Goal: Task Accomplishment & Management: Use online tool/utility

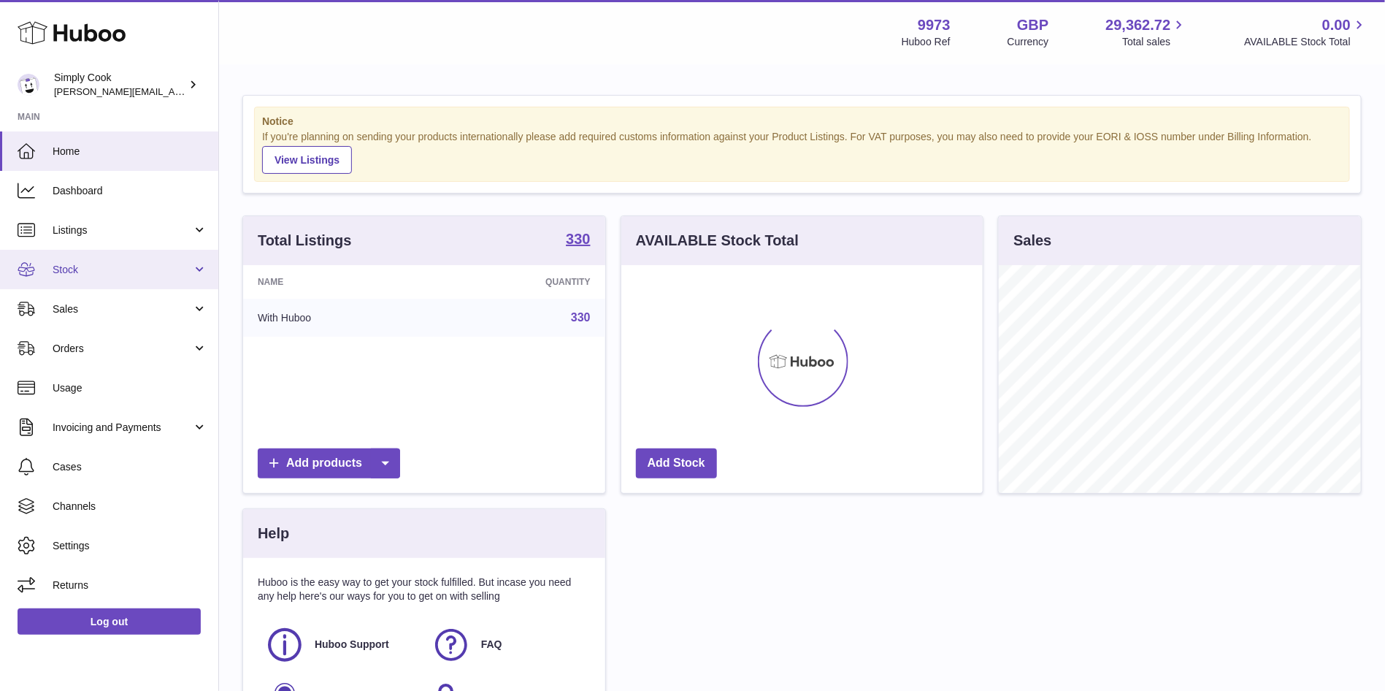
scroll to position [228, 362]
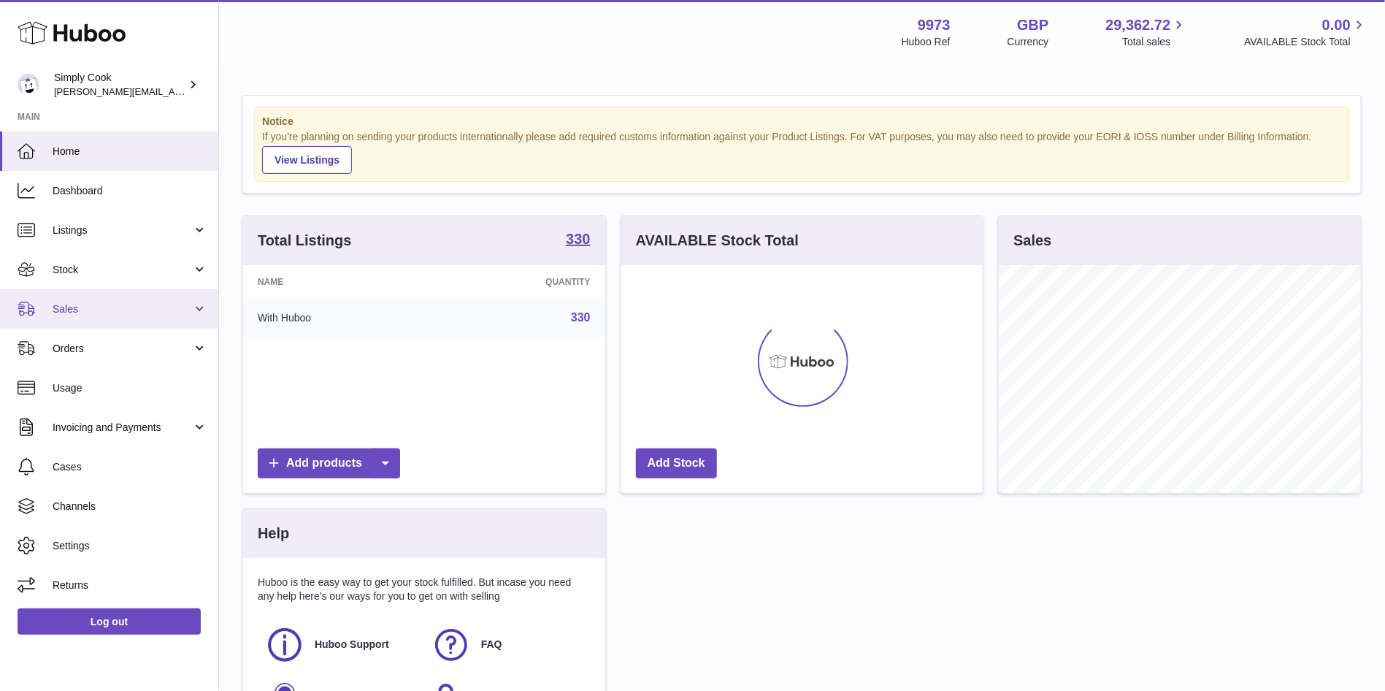
click at [81, 307] on span "Sales" at bounding box center [122, 309] width 139 height 14
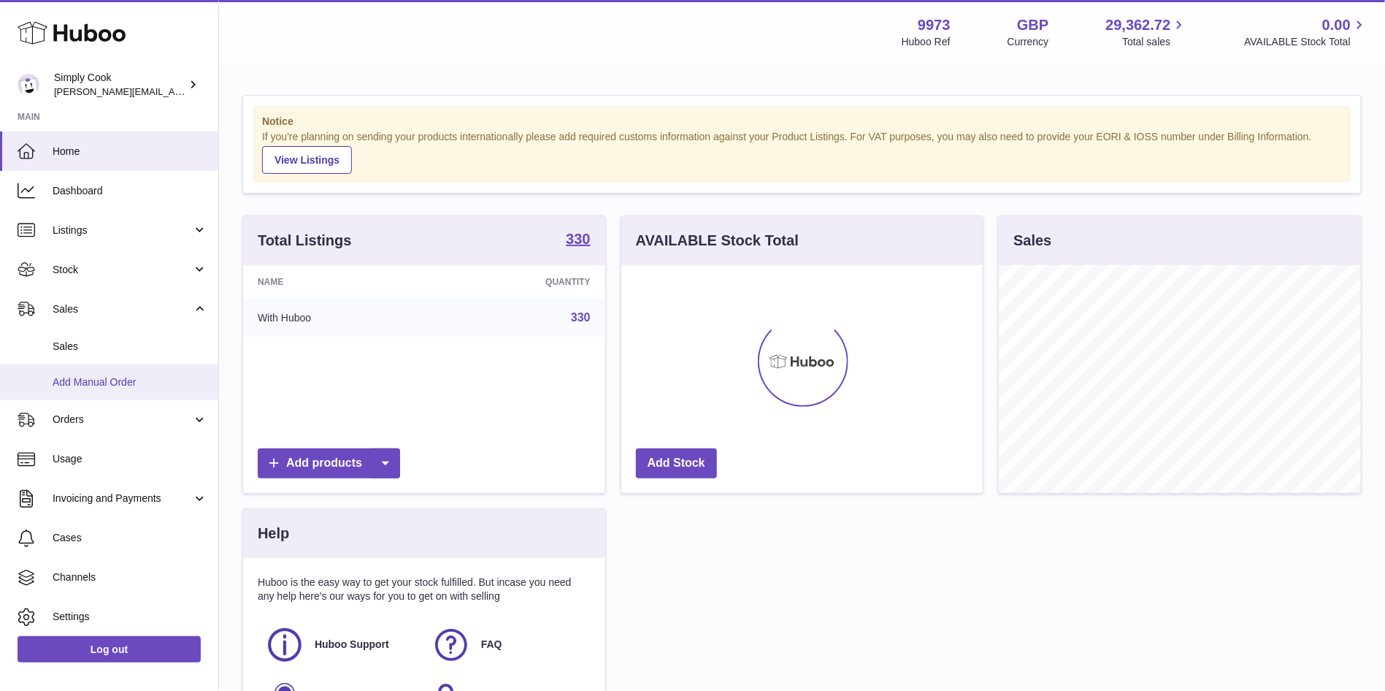
click at [81, 378] on span "Add Manual Order" at bounding box center [130, 382] width 155 height 14
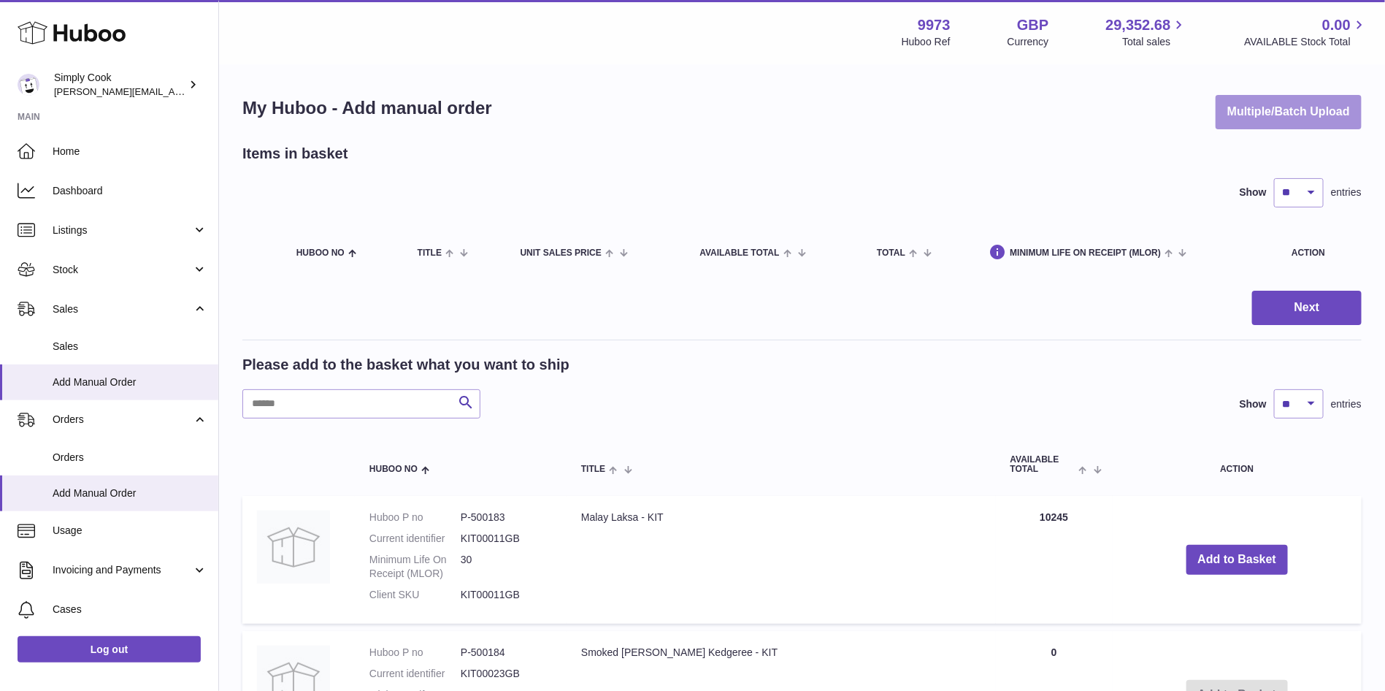
click at [1271, 108] on button "Multiple/Batch Upload" at bounding box center [1289, 112] width 146 height 34
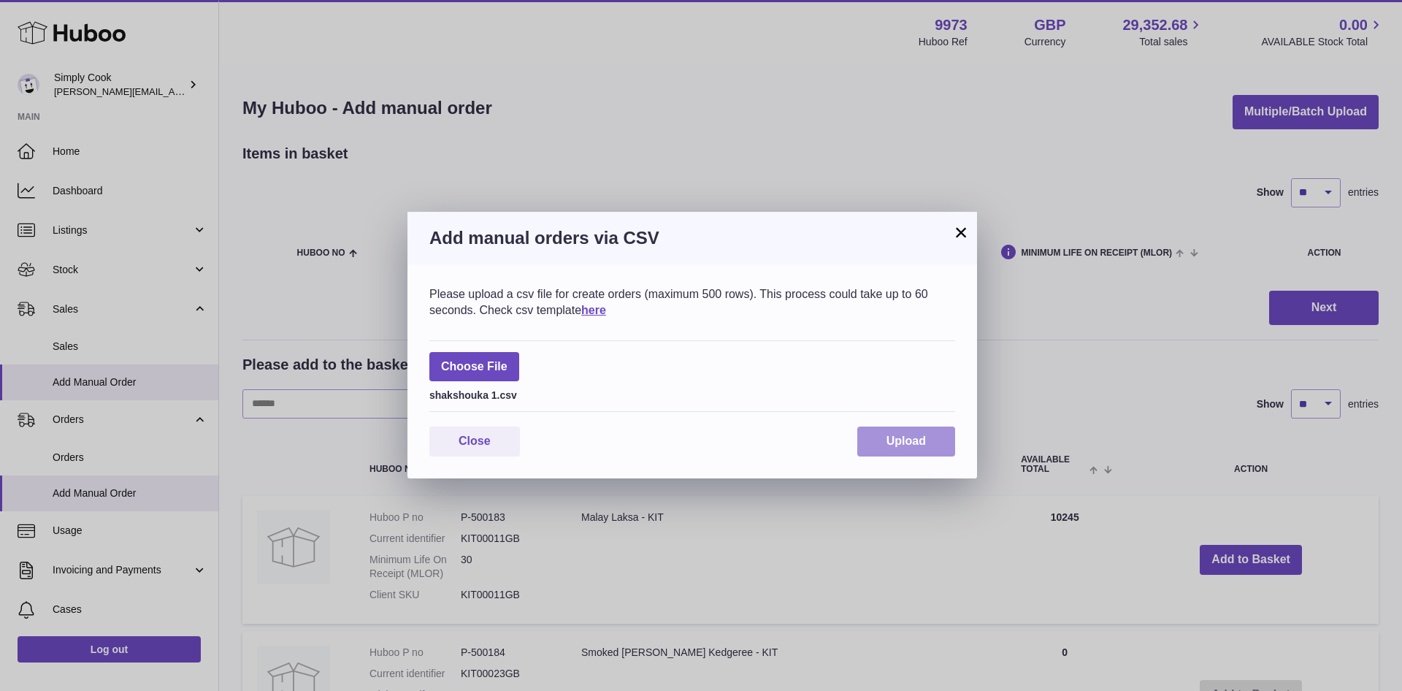
click at [908, 443] on span "Upload" at bounding box center [905, 440] width 39 height 12
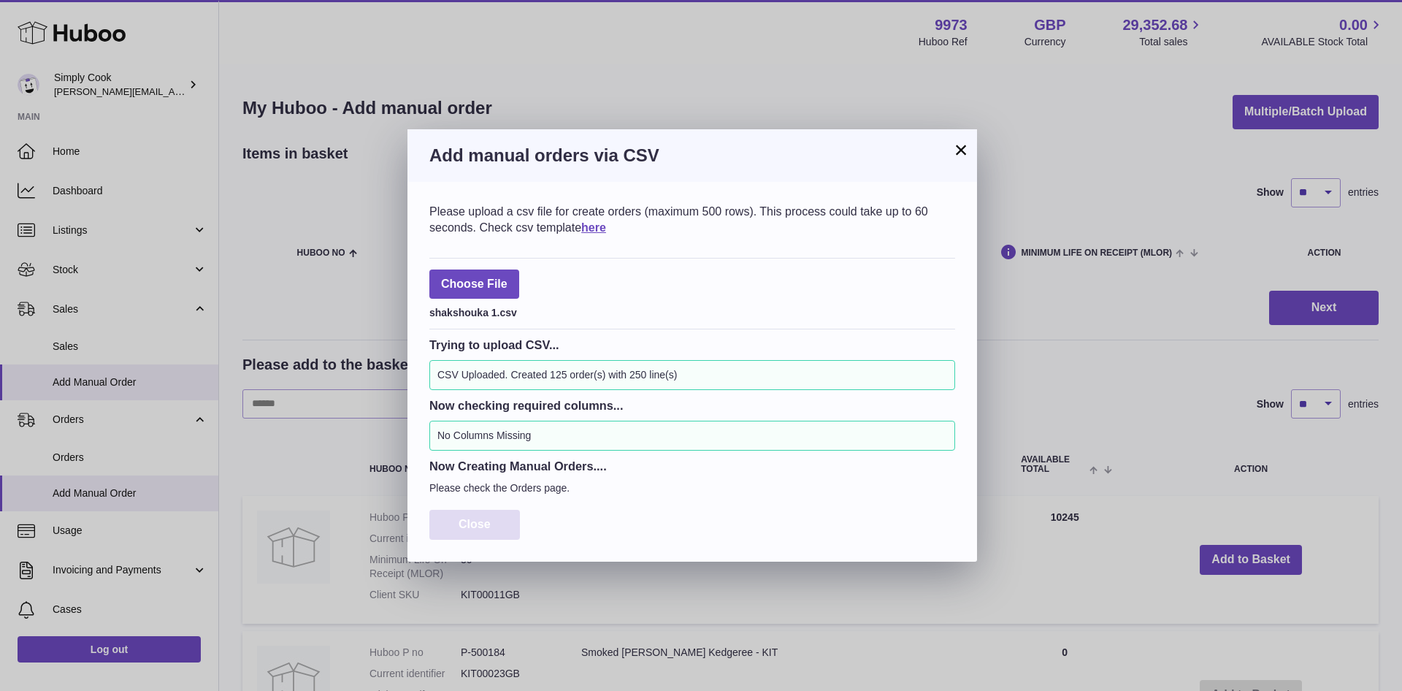
click at [482, 521] on span "Close" at bounding box center [475, 524] width 32 height 12
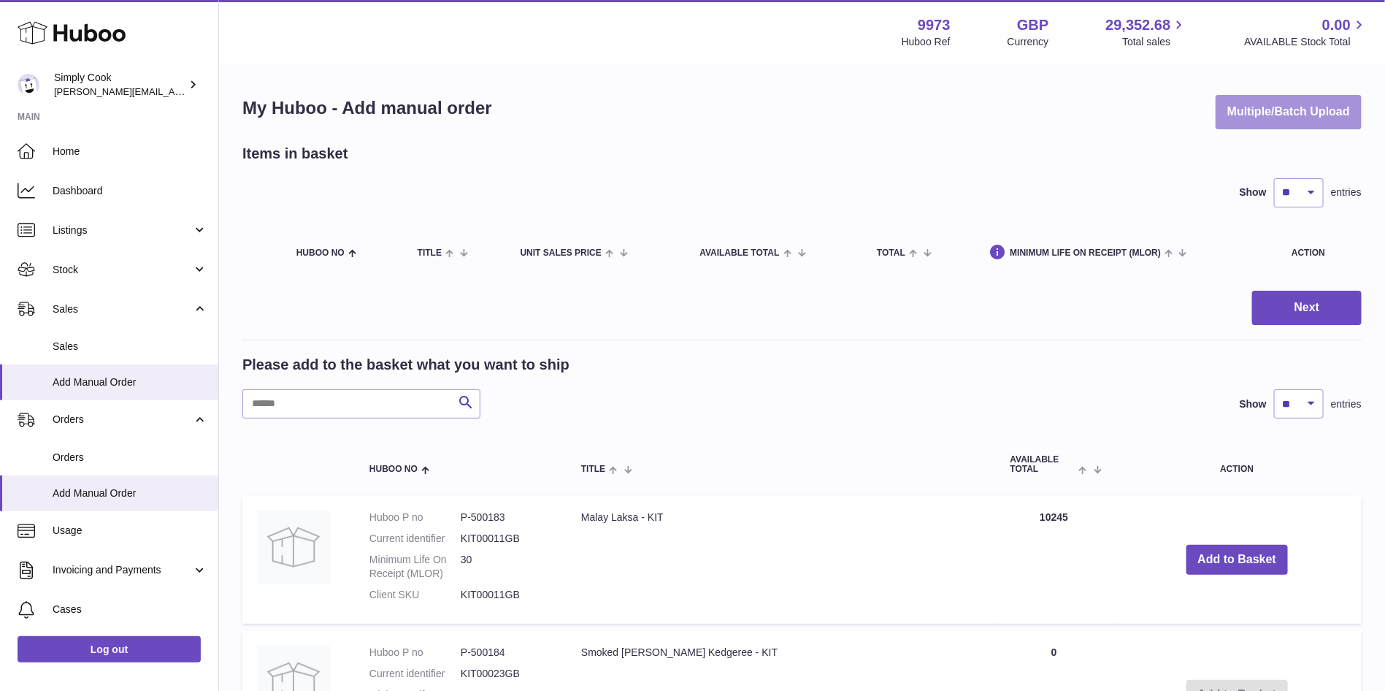
click at [1239, 119] on button "Multiple/Batch Upload" at bounding box center [1289, 112] width 146 height 34
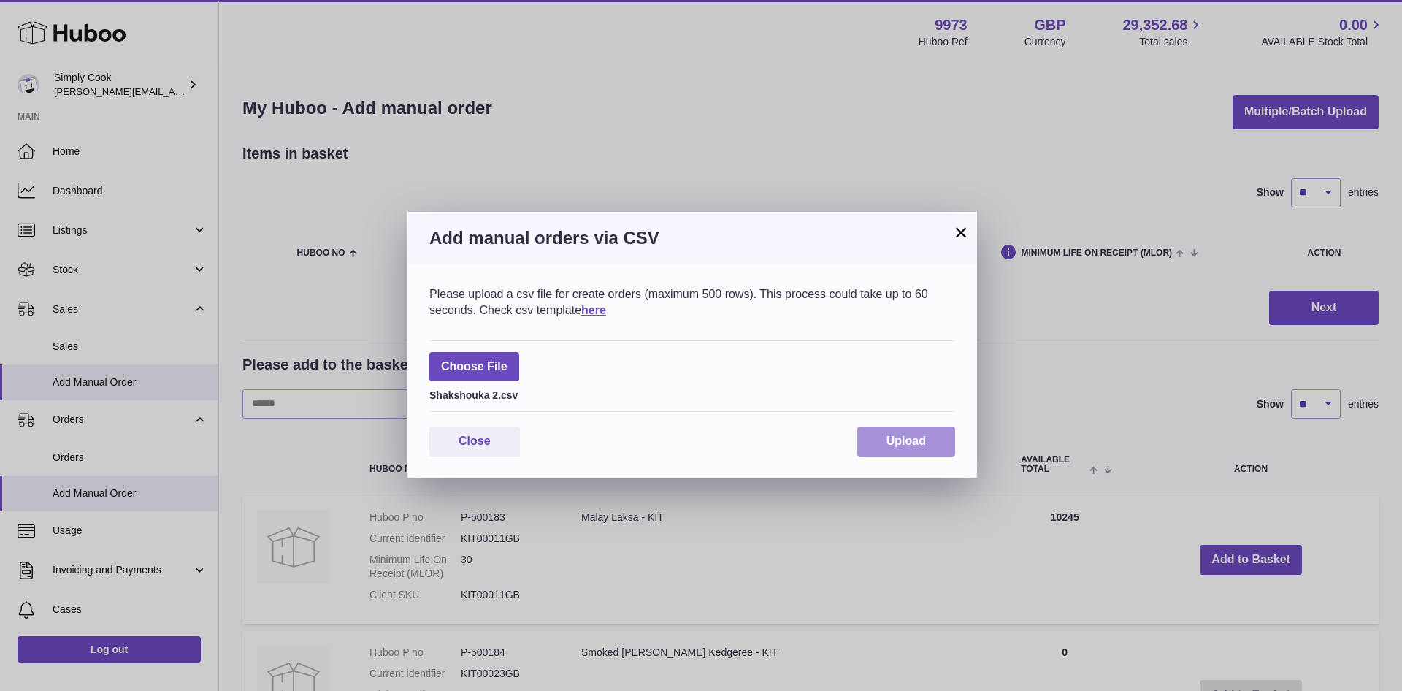
click at [922, 447] on button "Upload" at bounding box center [906, 441] width 98 height 30
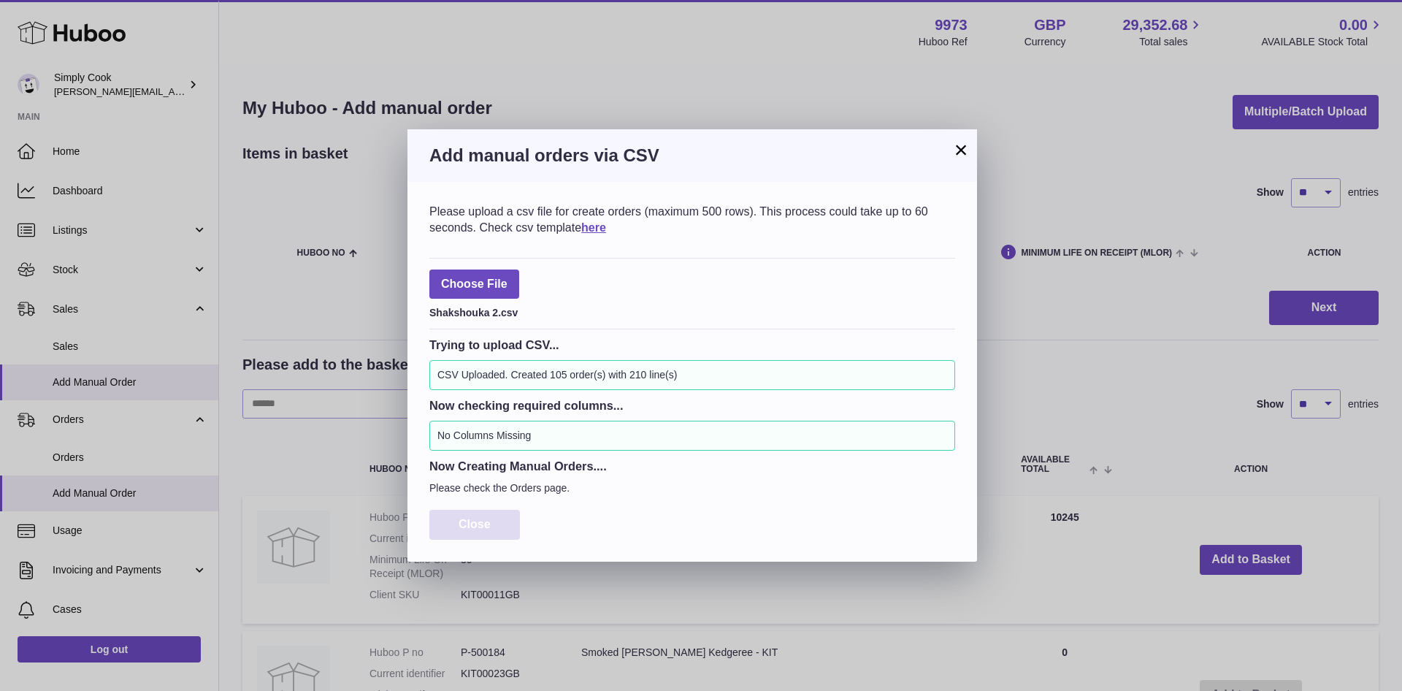
click at [485, 512] on button "Close" at bounding box center [474, 525] width 91 height 30
